Goal: Check status: Check status

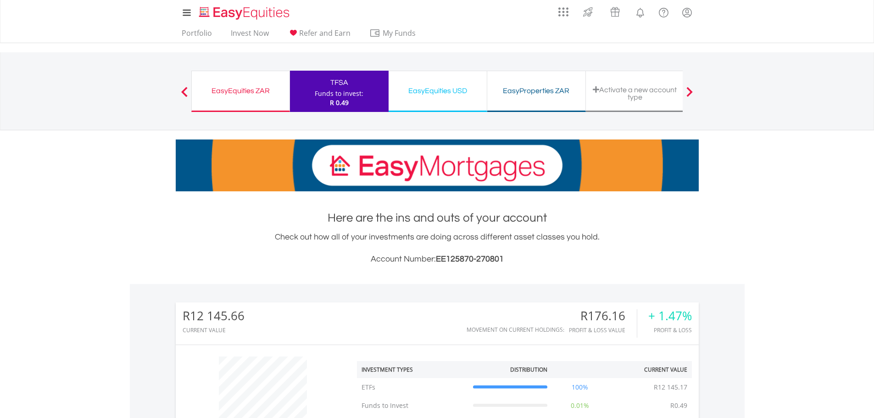
click at [233, 92] on div "EasyEquities ZAR" at bounding box center [240, 90] width 87 height 13
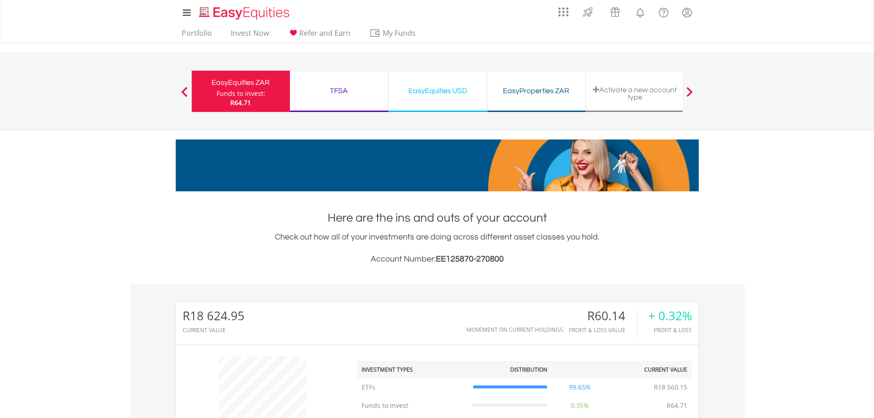
scroll to position [88, 174]
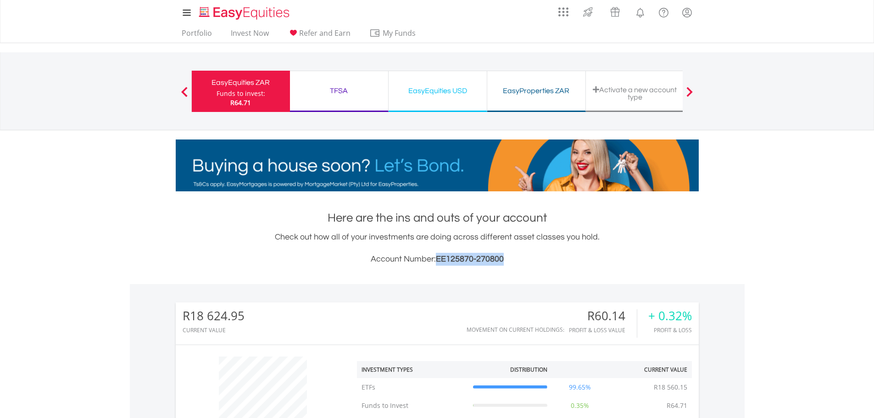
drag, startPoint x: 437, startPoint y: 257, endPoint x: 505, endPoint y: 256, distance: 67.9
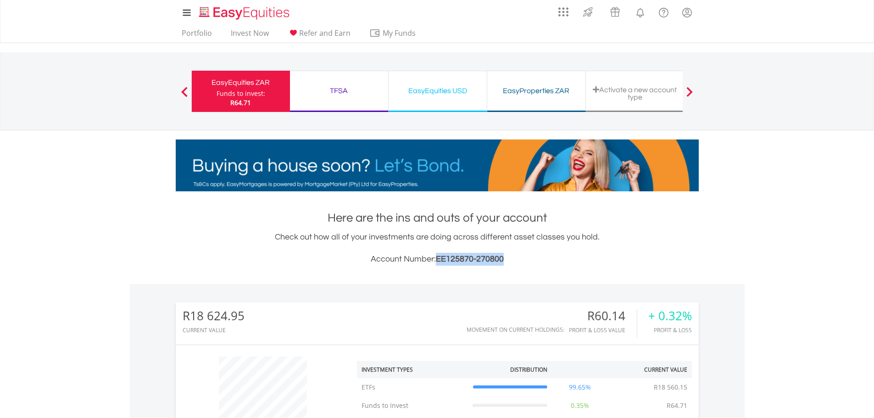
click at [505, 256] on h3 "Account Number: EE125870-270800" at bounding box center [437, 259] width 523 height 13
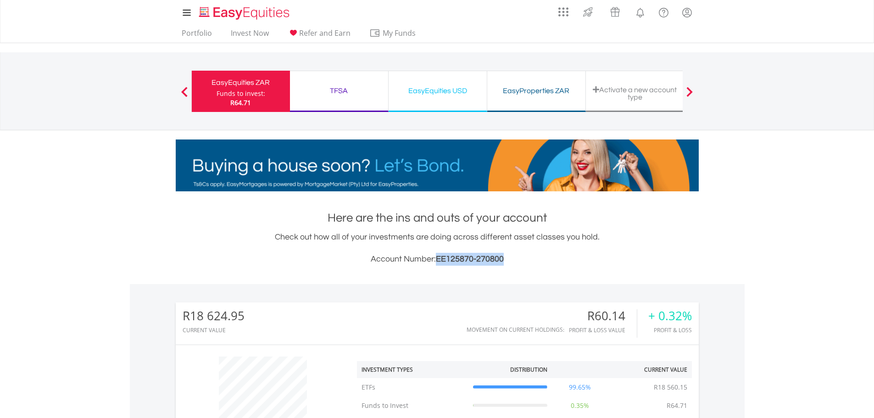
copy span "EE125870-270800"
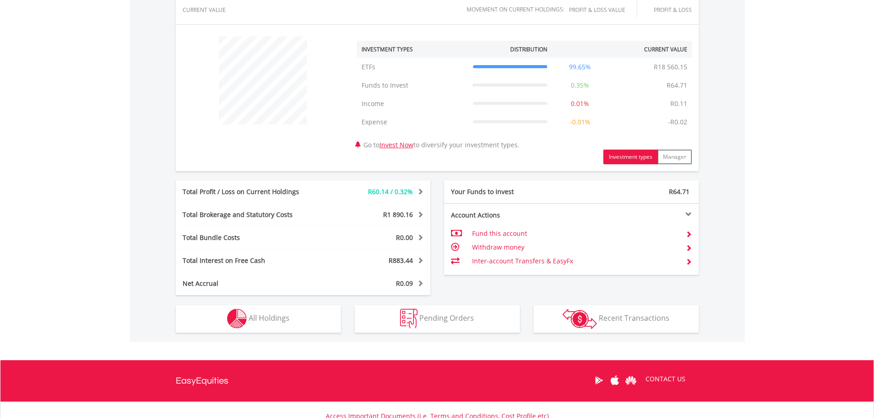
scroll to position [321, 0]
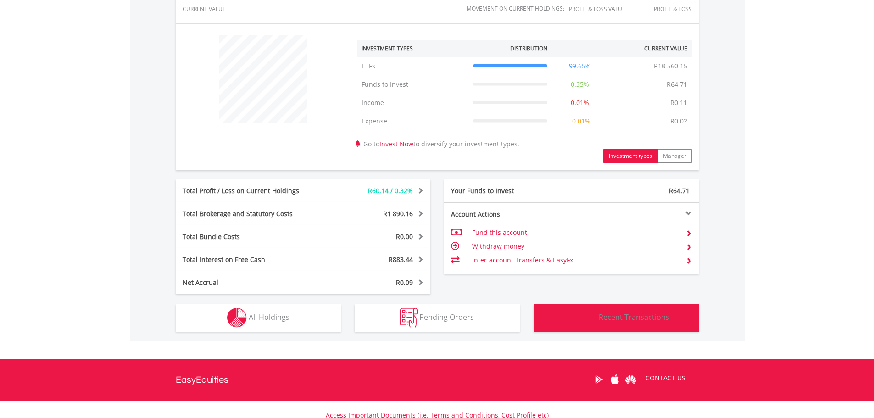
click at [626, 323] on button "Transactions Recent Transactions" at bounding box center [615, 318] width 165 height 28
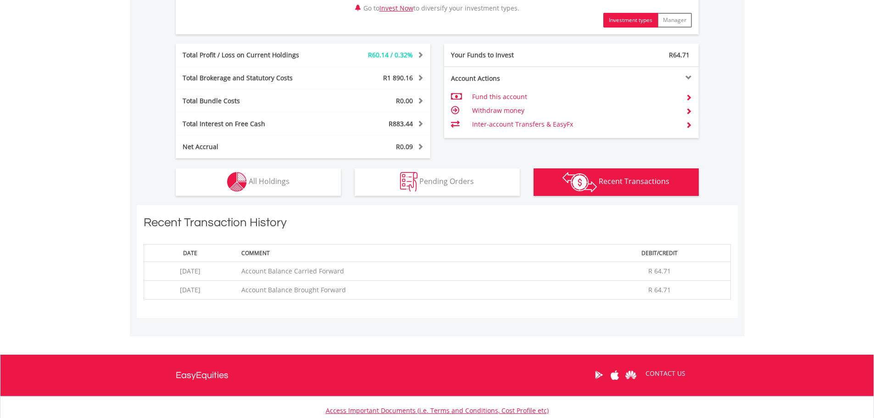
scroll to position [434, 0]
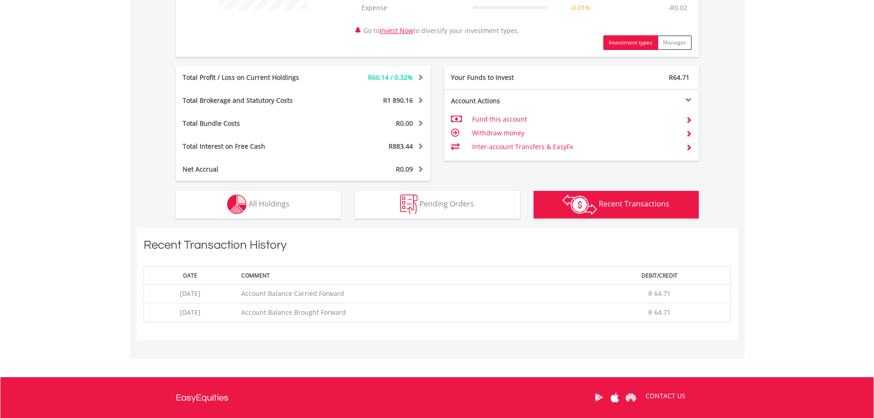
click at [506, 303] on td "Account Balance Brought Forward" at bounding box center [413, 312] width 352 height 19
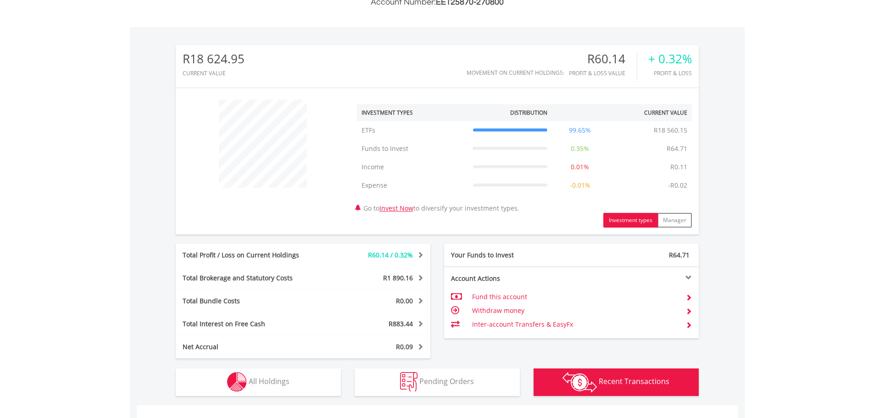
scroll to position [413, 0]
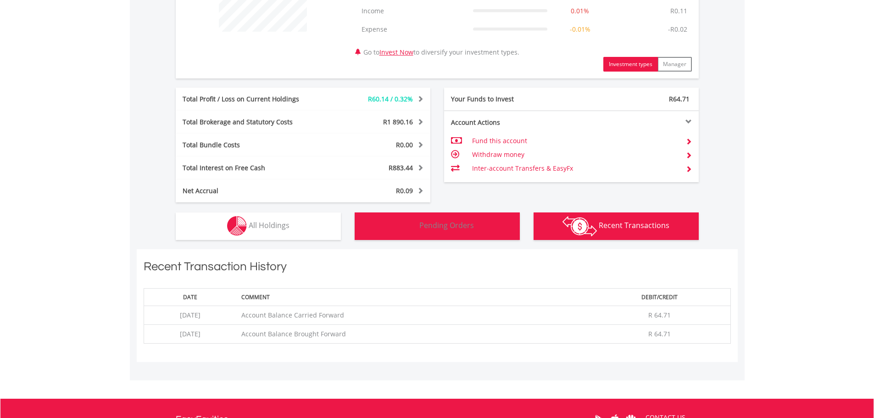
click at [451, 229] on span "Pending Orders" at bounding box center [446, 225] width 55 height 10
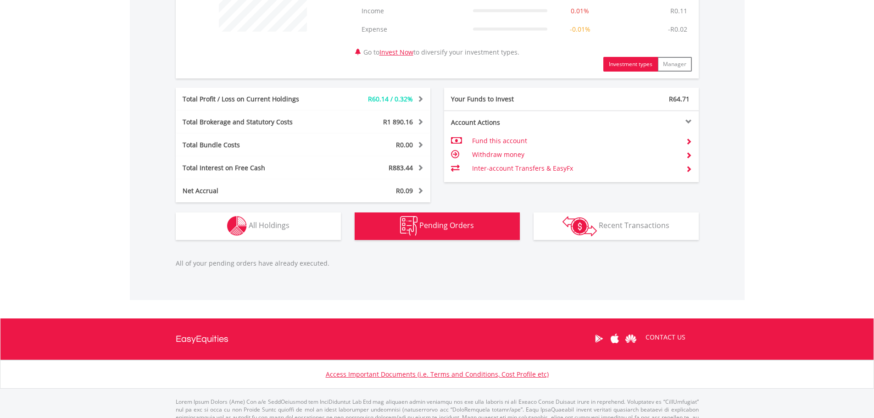
scroll to position [446, 0]
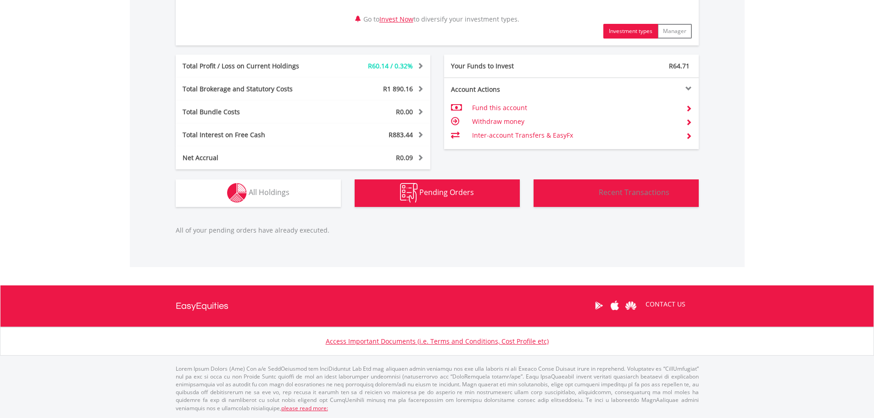
click at [579, 196] on img "button" at bounding box center [579, 193] width 34 height 20
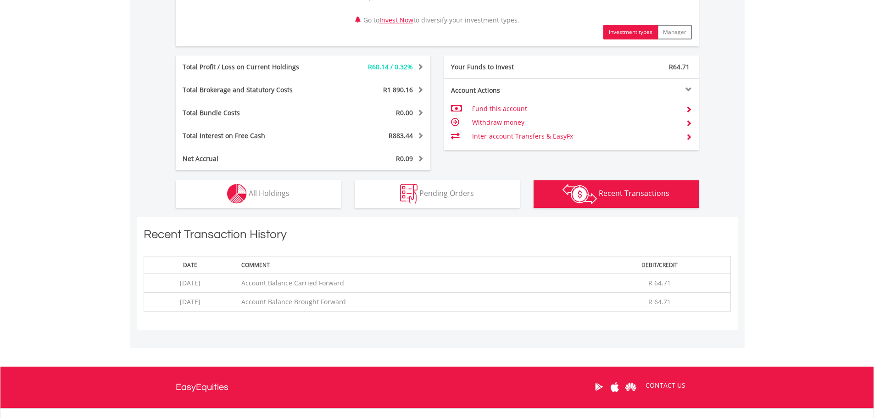
scroll to position [434, 0]
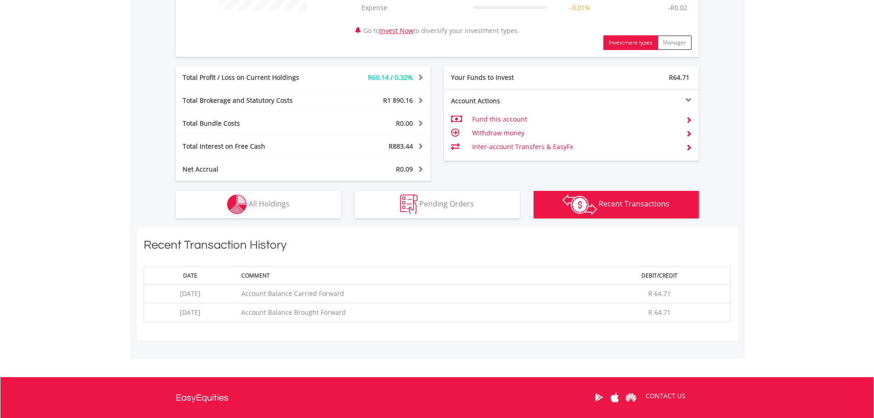
click at [355, 297] on td "Account Balance Carried Forward" at bounding box center [413, 293] width 352 height 19
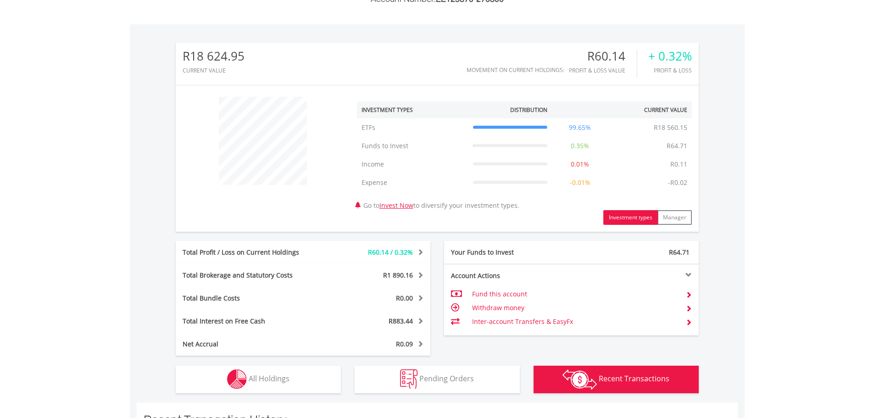
scroll to position [229, 0]
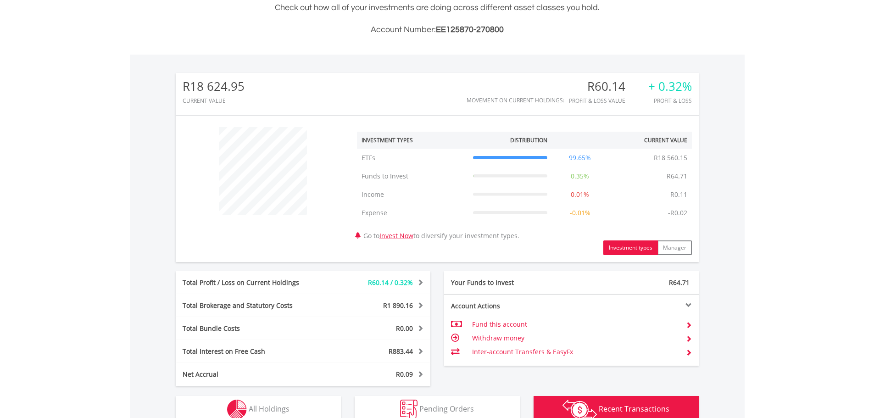
click at [759, 273] on body "My Investments Invest Now New Listings Sell My Recurring Investments Pending Or…" at bounding box center [437, 247] width 874 height 952
click at [675, 250] on button "Manager" at bounding box center [674, 247] width 34 height 15
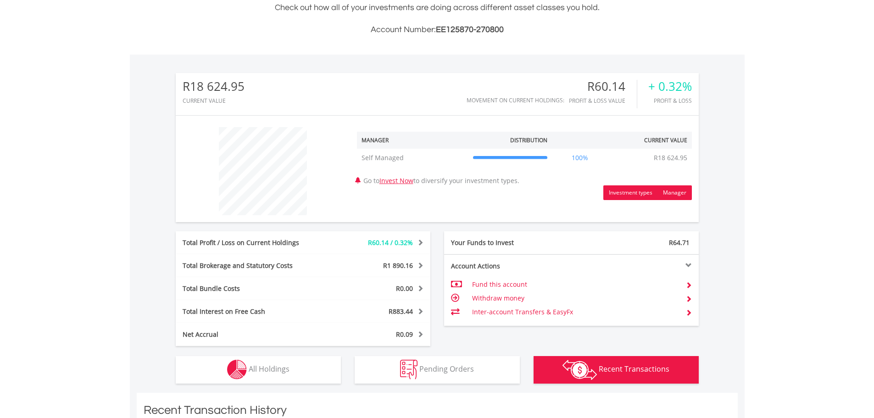
click at [633, 193] on button "Investment types" at bounding box center [630, 192] width 55 height 15
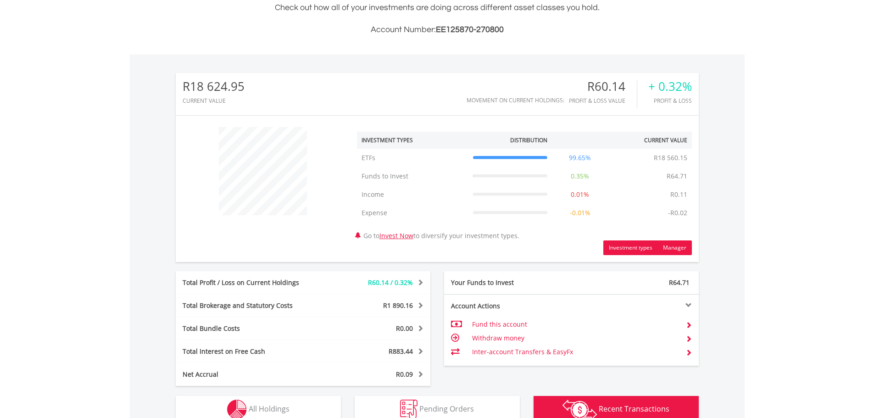
click at [681, 247] on button "Manager" at bounding box center [674, 247] width 34 height 15
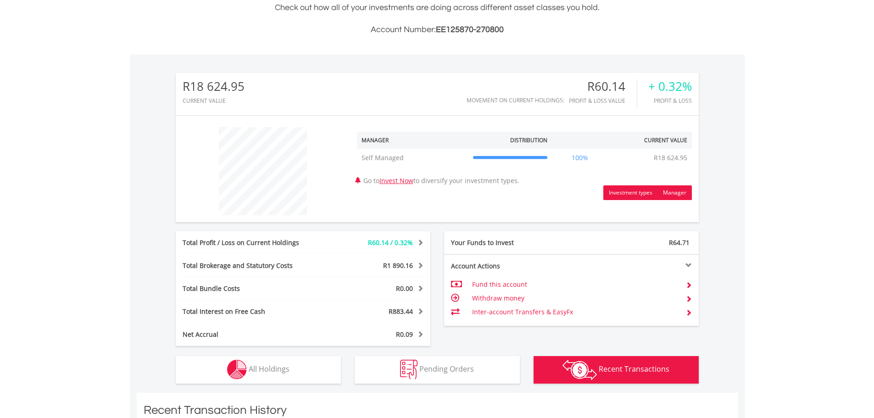
click at [632, 198] on button "Investment types" at bounding box center [630, 192] width 55 height 15
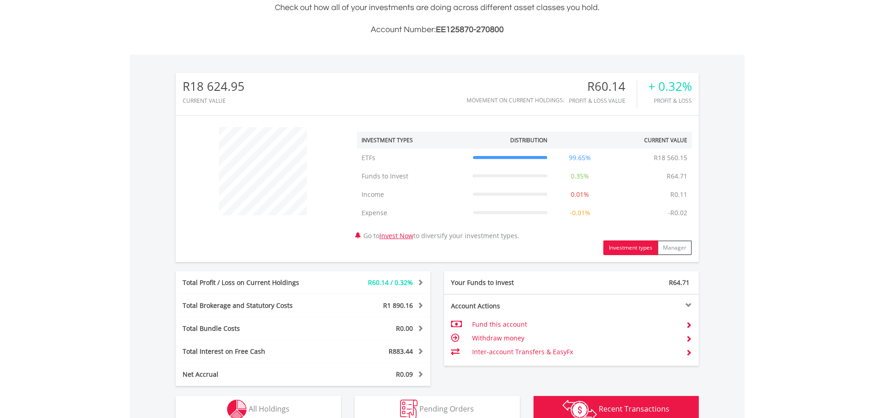
click at [736, 258] on div "R18 624.95 CURRENT VALUE Movement on Current Holdings: R60.14 Profit & Loss Val…" at bounding box center [437, 244] width 615 height 378
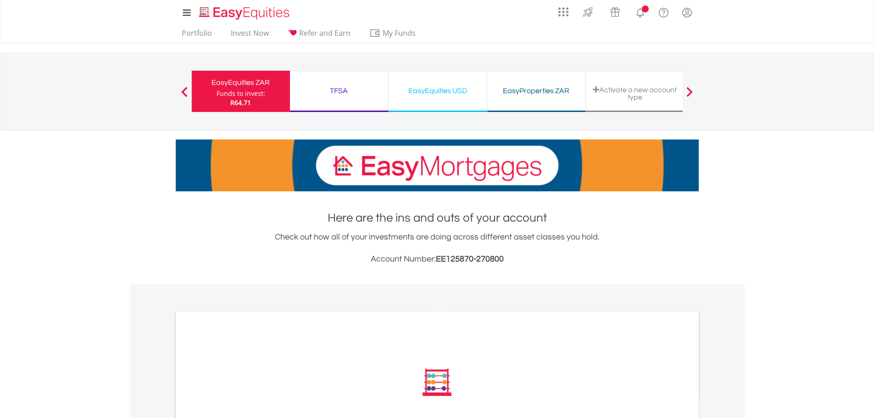
scroll to position [229, 0]
